Goal: Navigation & Orientation: Find specific page/section

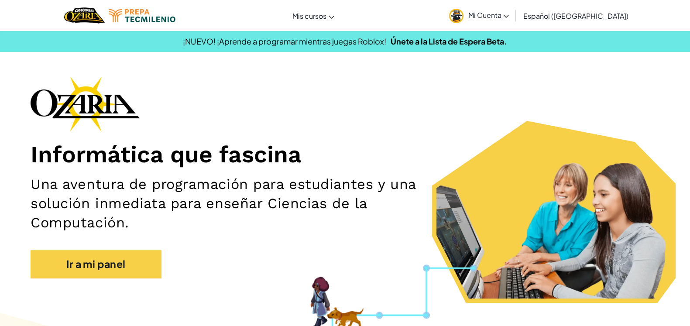
click at [501, 21] on link "Mi Cuenta" at bounding box center [479, 15] width 69 height 27
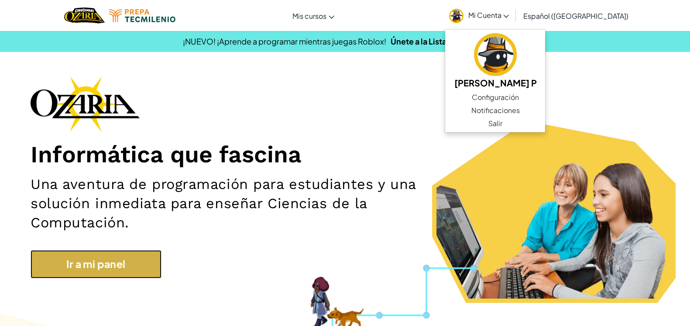
click at [118, 265] on link "Ir a mi panel" at bounding box center [96, 264] width 131 height 28
